Goal: Navigation & Orientation: Understand site structure

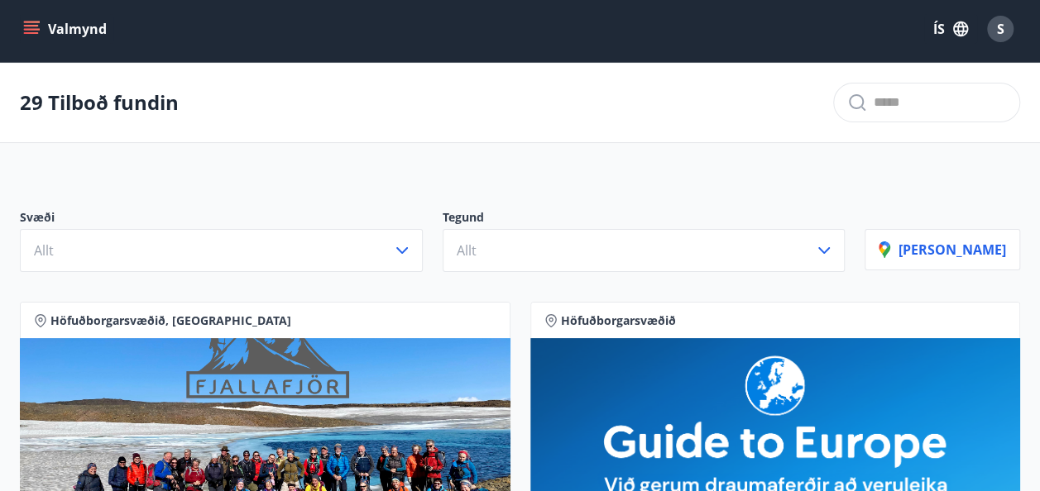
scroll to position [3, 0]
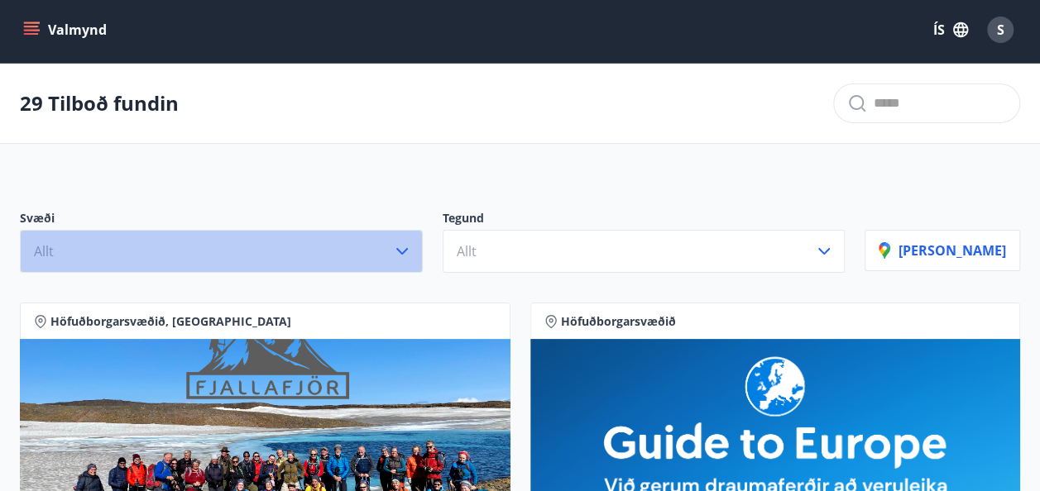
click at [412, 246] on icon "button" at bounding box center [402, 252] width 20 height 20
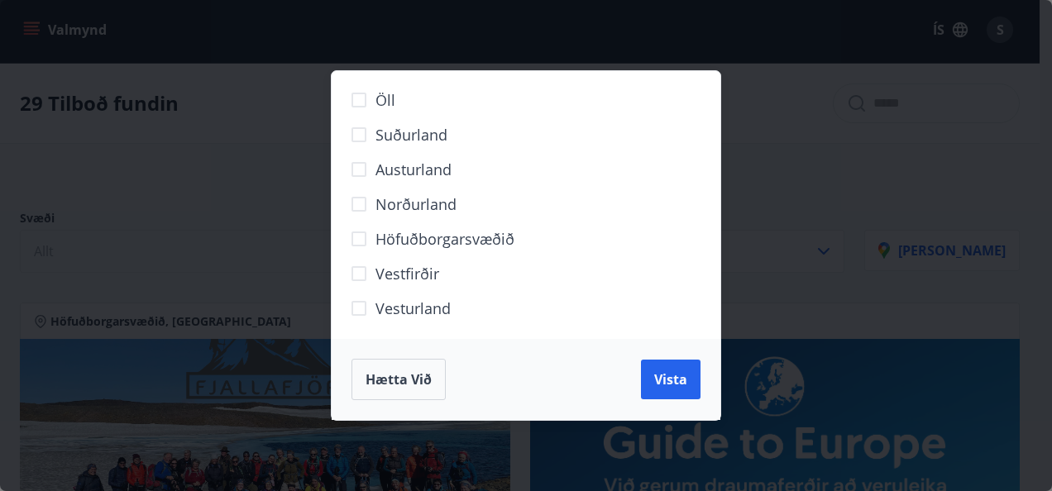
click at [382, 377] on span "Hætta við" at bounding box center [399, 380] width 66 height 18
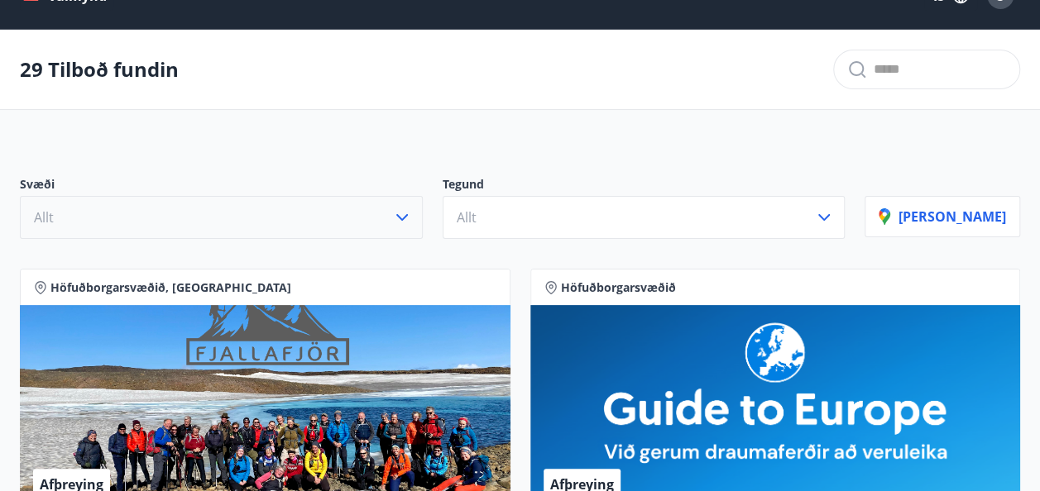
scroll to position [0, 0]
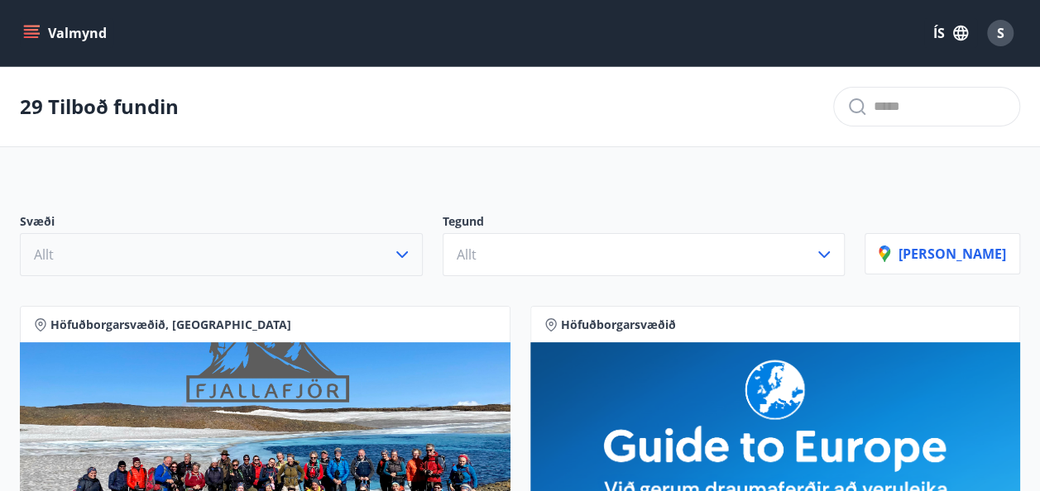
click at [32, 26] on icon "menu" at bounding box center [33, 27] width 18 height 2
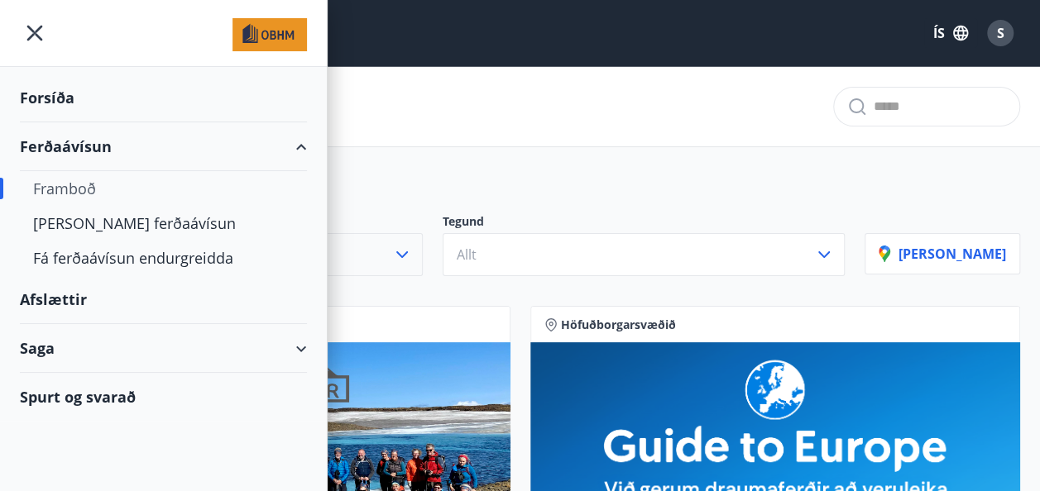
click at [93, 145] on div "Ferðaávísun" at bounding box center [163, 146] width 287 height 49
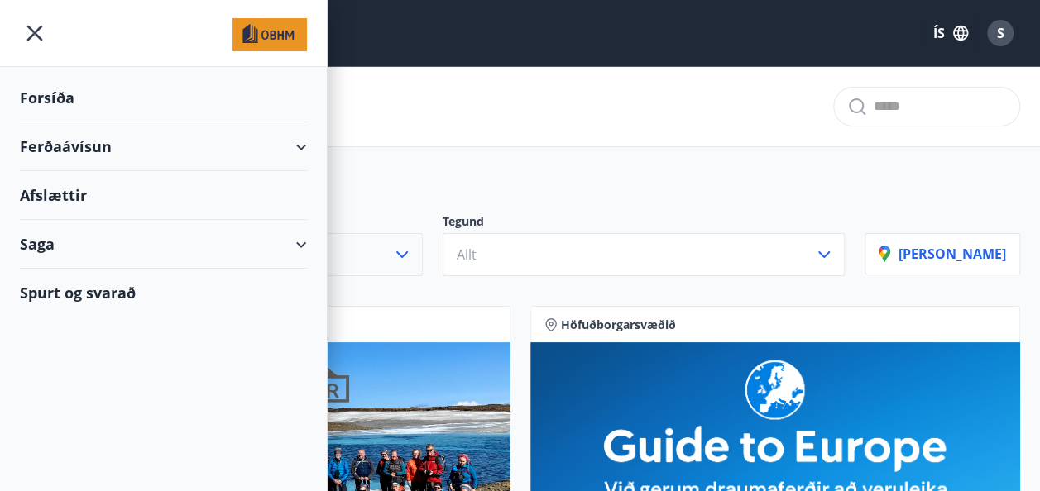
click at [93, 145] on div "Ferðaávísun" at bounding box center [163, 146] width 287 height 49
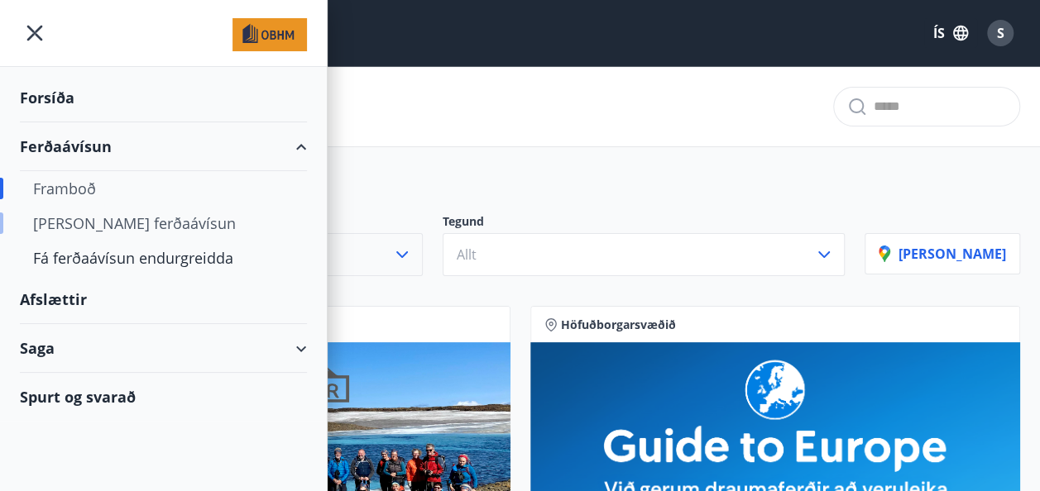
click at [116, 225] on div "[PERSON_NAME] ferðaávísun" at bounding box center [163, 223] width 261 height 35
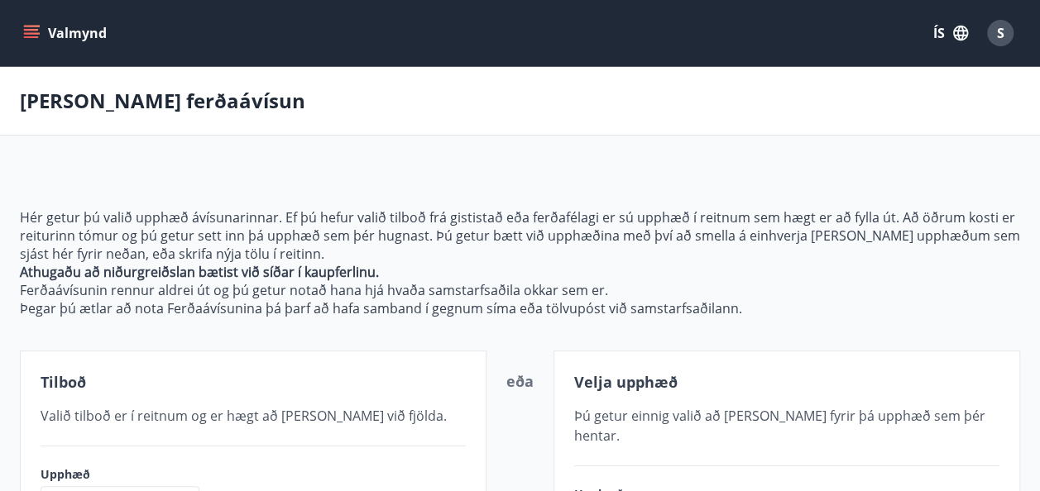
click at [41, 23] on button "Valmynd" at bounding box center [66, 33] width 93 height 30
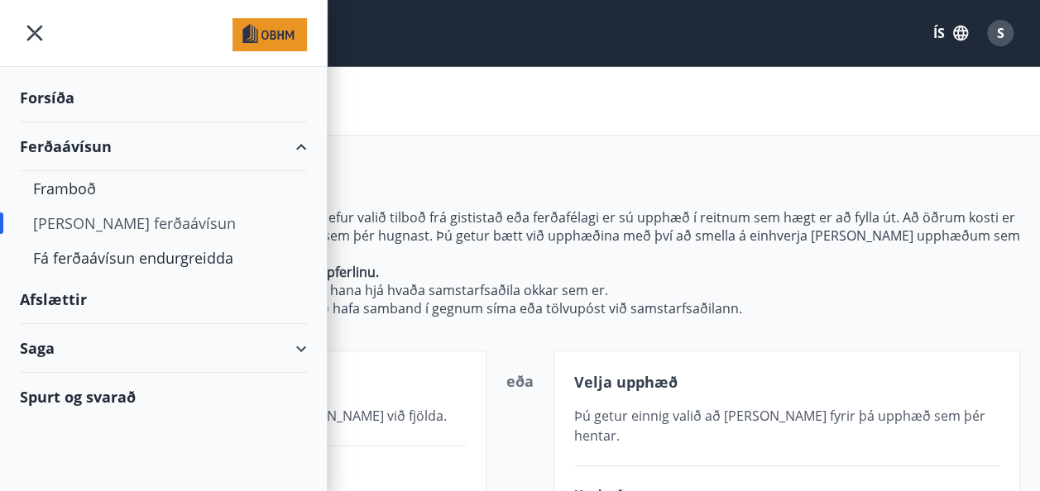
click at [45, 93] on div "Forsíða" at bounding box center [163, 98] width 287 height 49
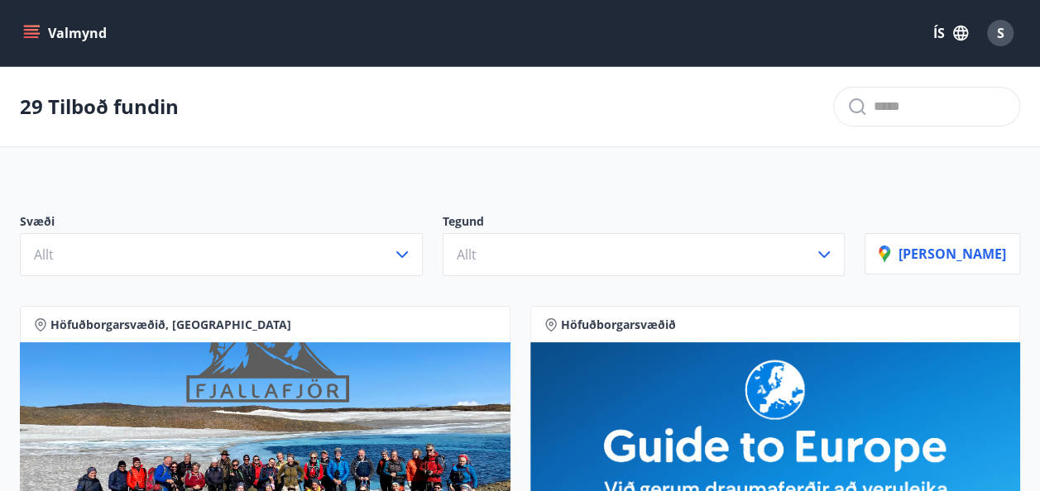
click at [30, 31] on icon "menu" at bounding box center [31, 33] width 17 height 17
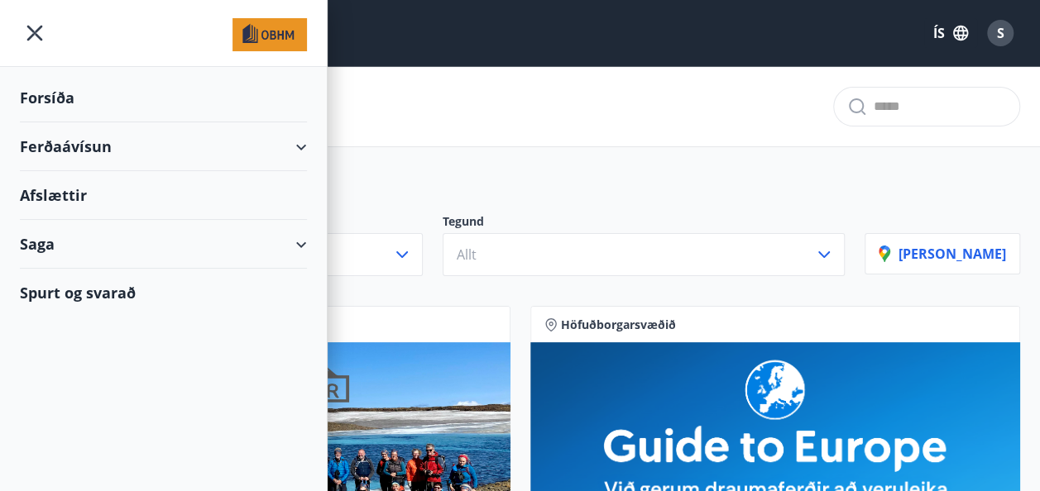
click at [48, 249] on div "Saga" at bounding box center [163, 244] width 287 height 49
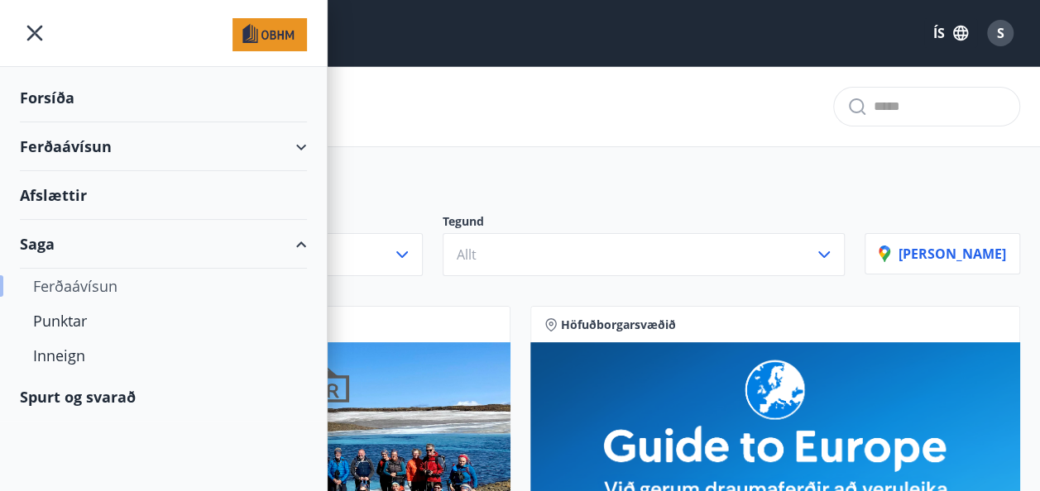
click at [66, 290] on div "Ferðaávísun" at bounding box center [163, 286] width 261 height 35
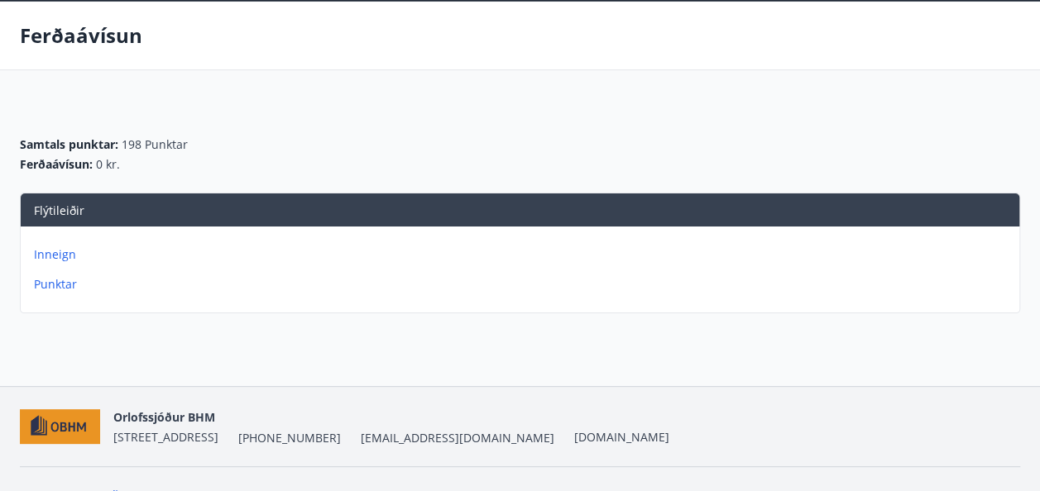
scroll to position [98, 0]
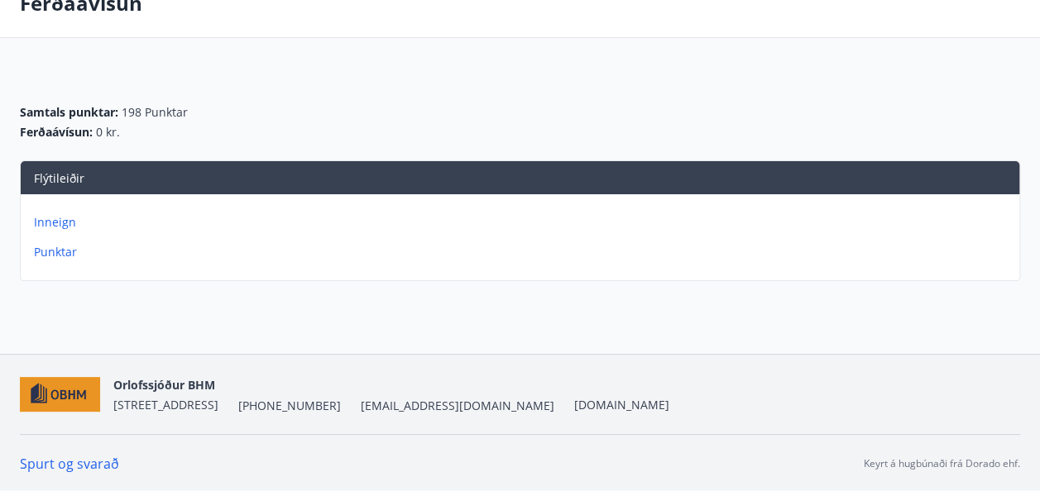
click at [61, 223] on p "Inneign" at bounding box center [523, 222] width 979 height 17
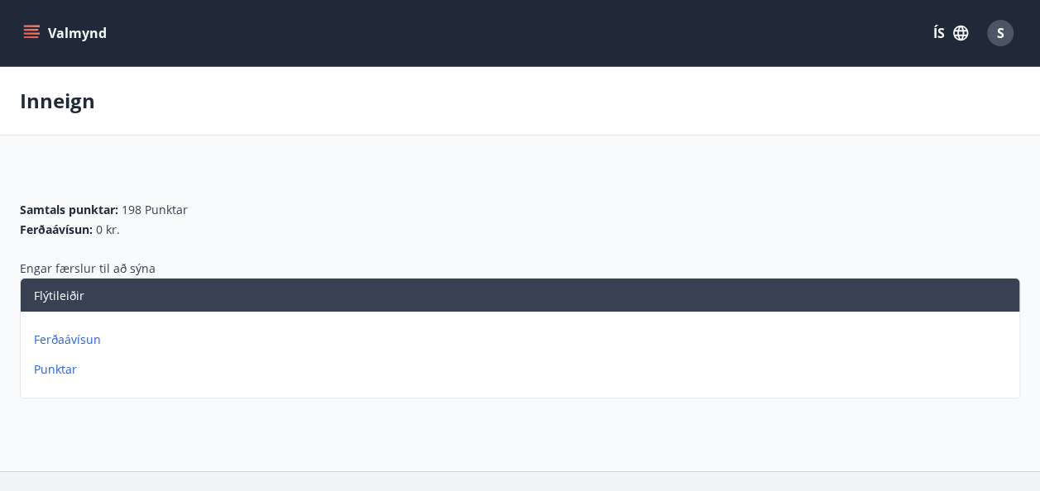
click at [30, 30] on icon "menu" at bounding box center [31, 30] width 15 height 2
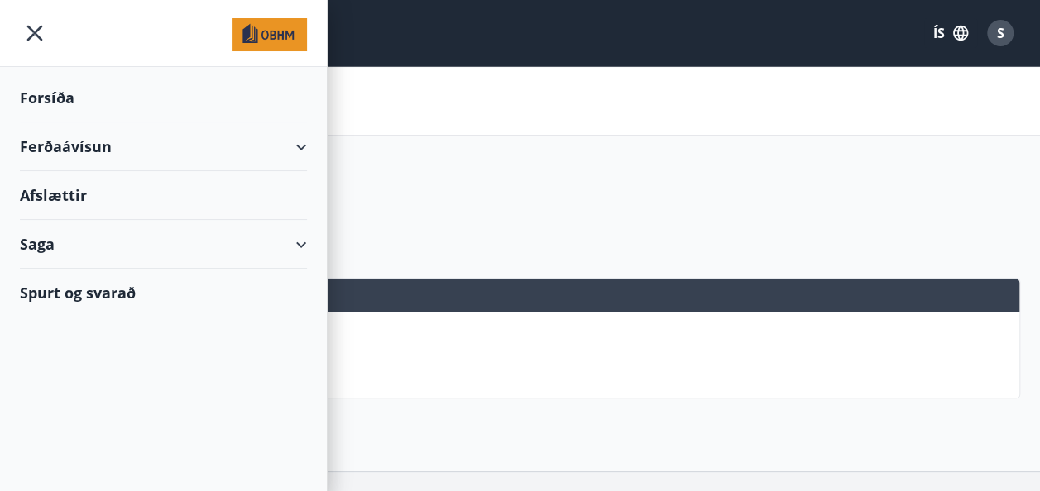
click at [43, 246] on div "Saga" at bounding box center [163, 244] width 287 height 49
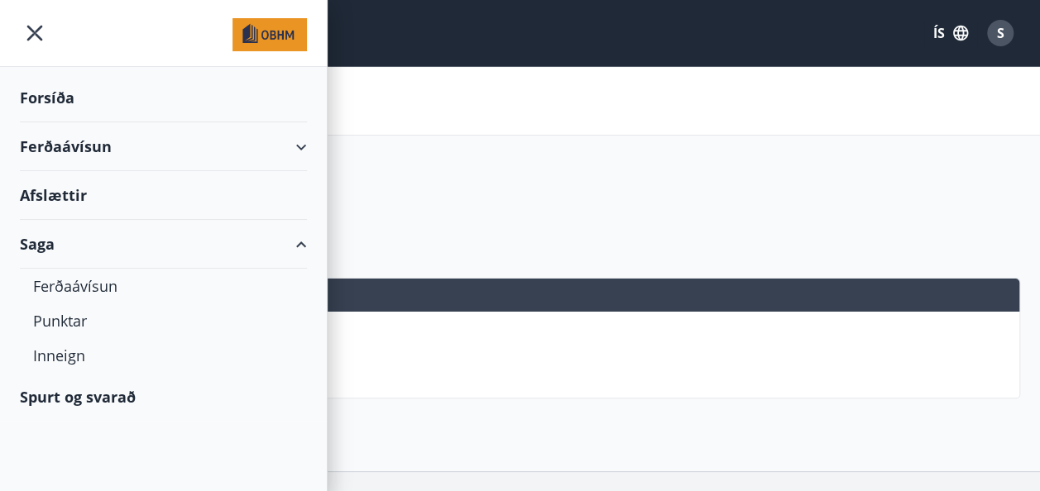
click at [43, 246] on div "Saga" at bounding box center [163, 244] width 287 height 49
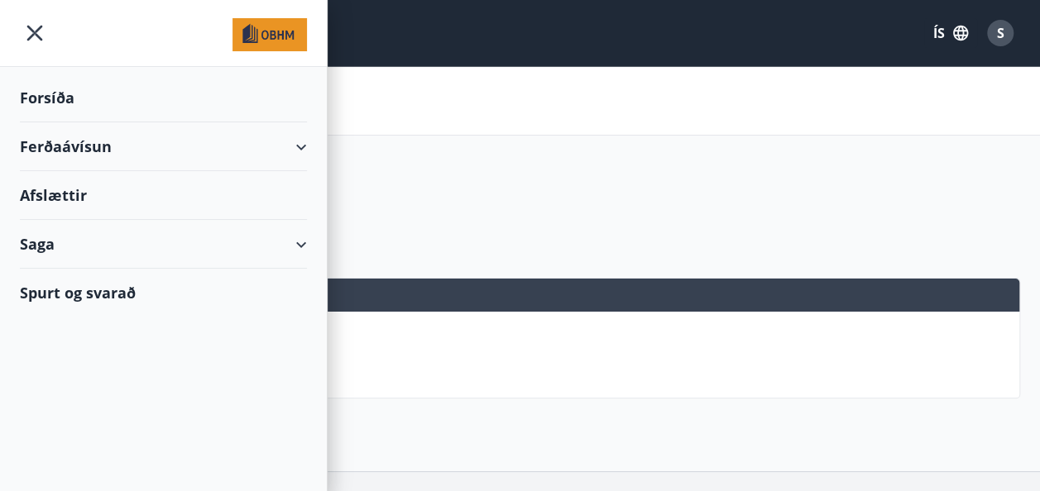
click at [56, 190] on div "Afslættir" at bounding box center [163, 195] width 287 height 49
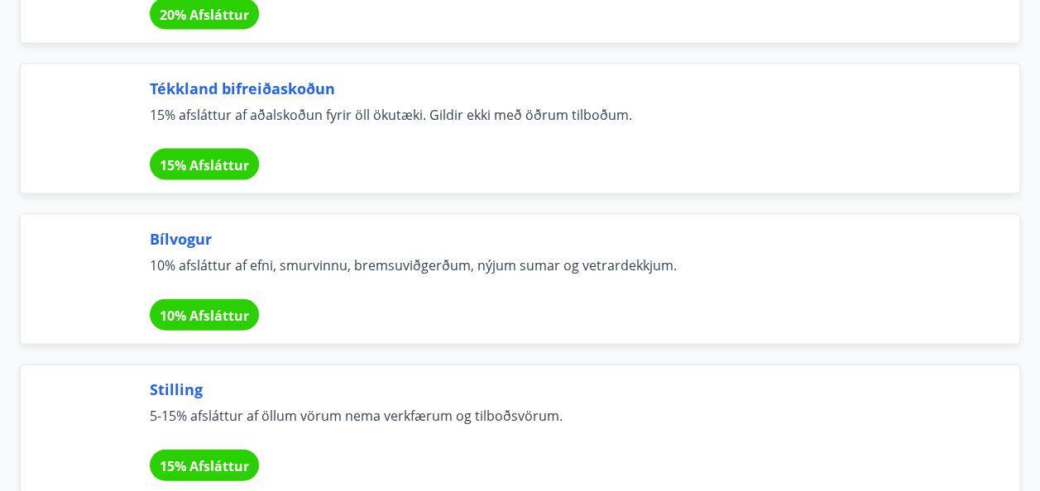
scroll to position [11253, 0]
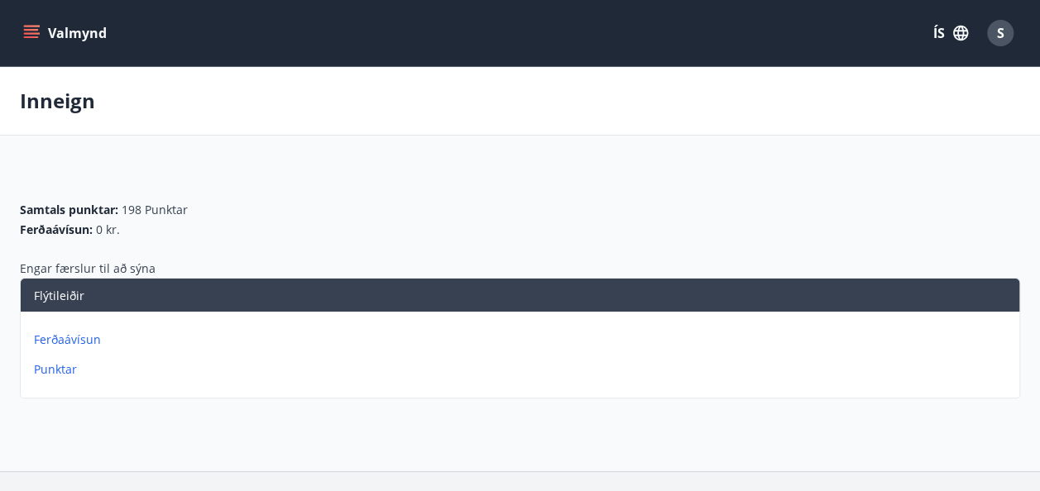
click at [33, 28] on icon "menu" at bounding box center [31, 33] width 17 height 17
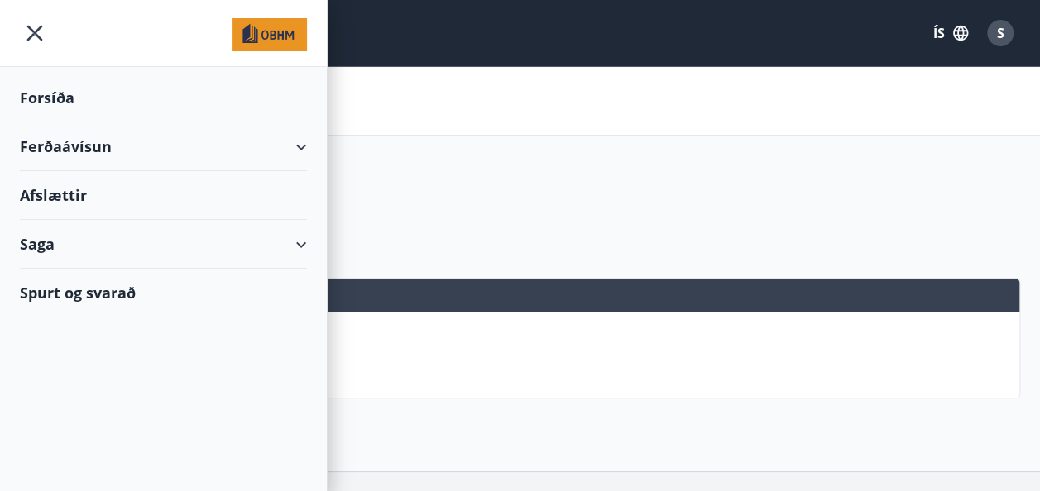
click at [57, 151] on div "Ferðaávísun" at bounding box center [163, 146] width 287 height 49
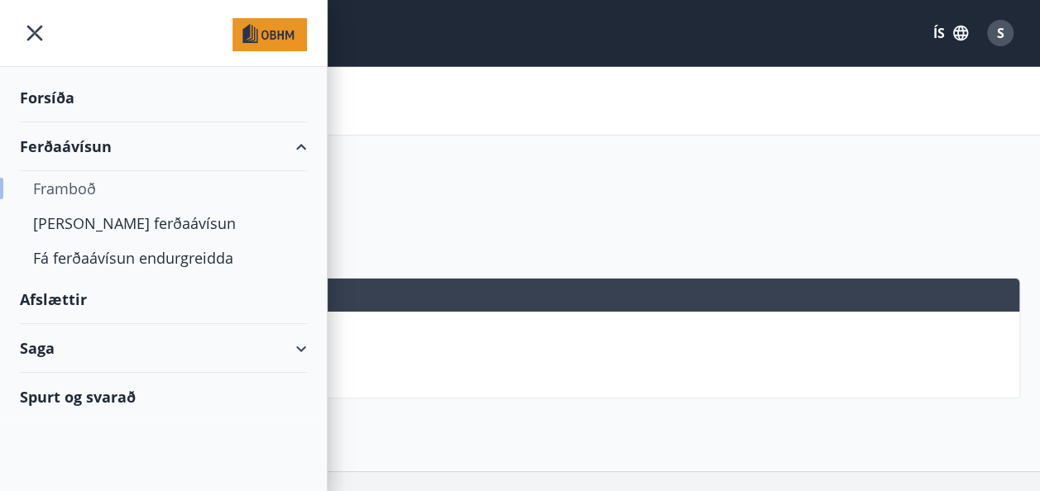
click at [78, 190] on div "Framboð" at bounding box center [163, 188] width 261 height 35
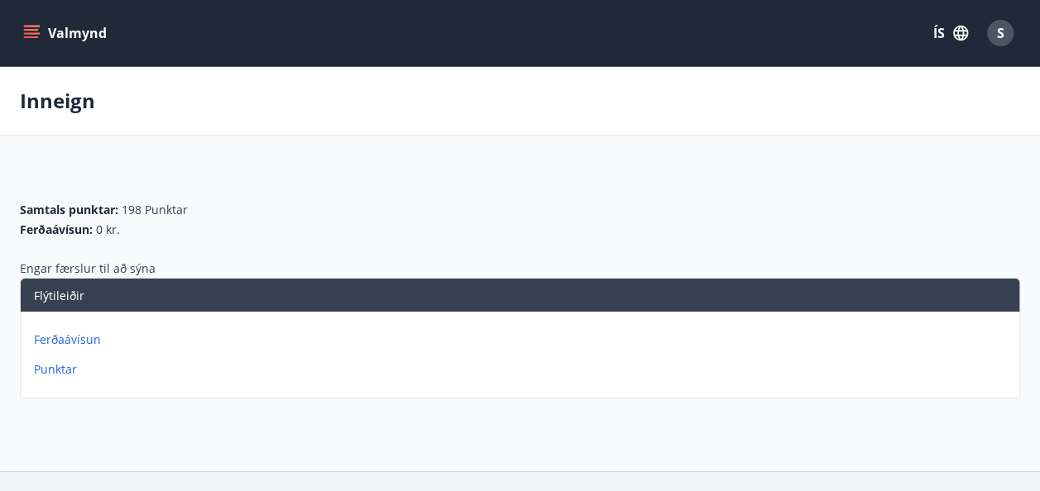
click at [36, 26] on icon "menu" at bounding box center [33, 27] width 18 height 2
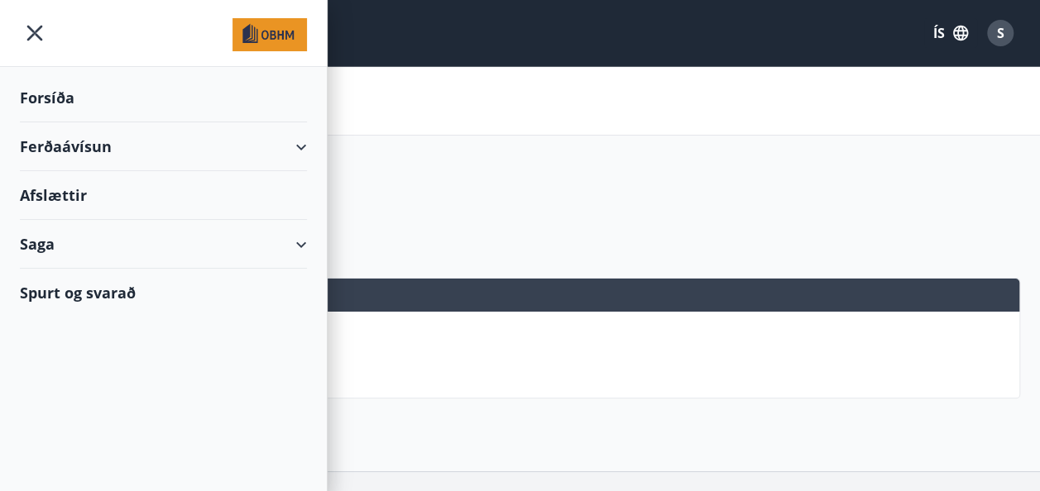
click at [58, 103] on div "Forsíða" at bounding box center [163, 98] width 287 height 49
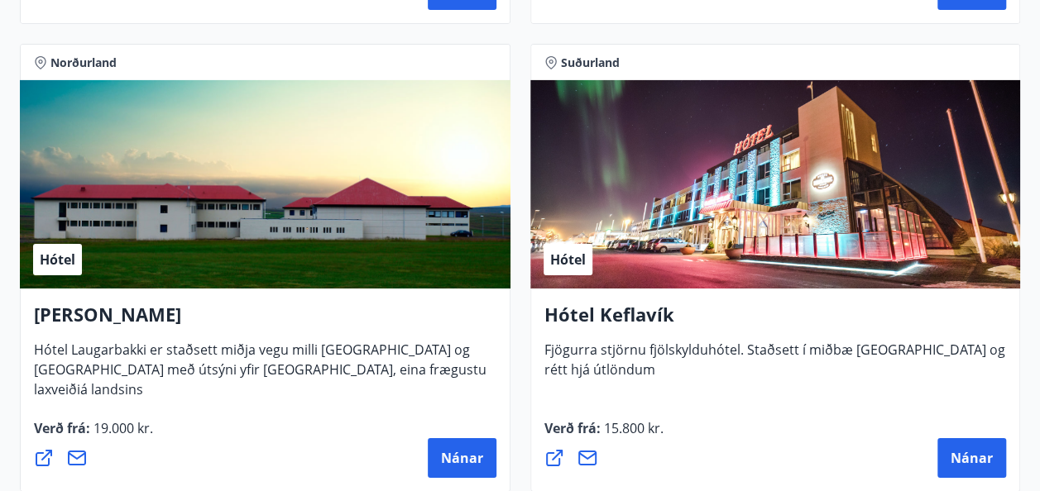
scroll to position [5885, 0]
